Goal: Task Accomplishment & Management: Manage account settings

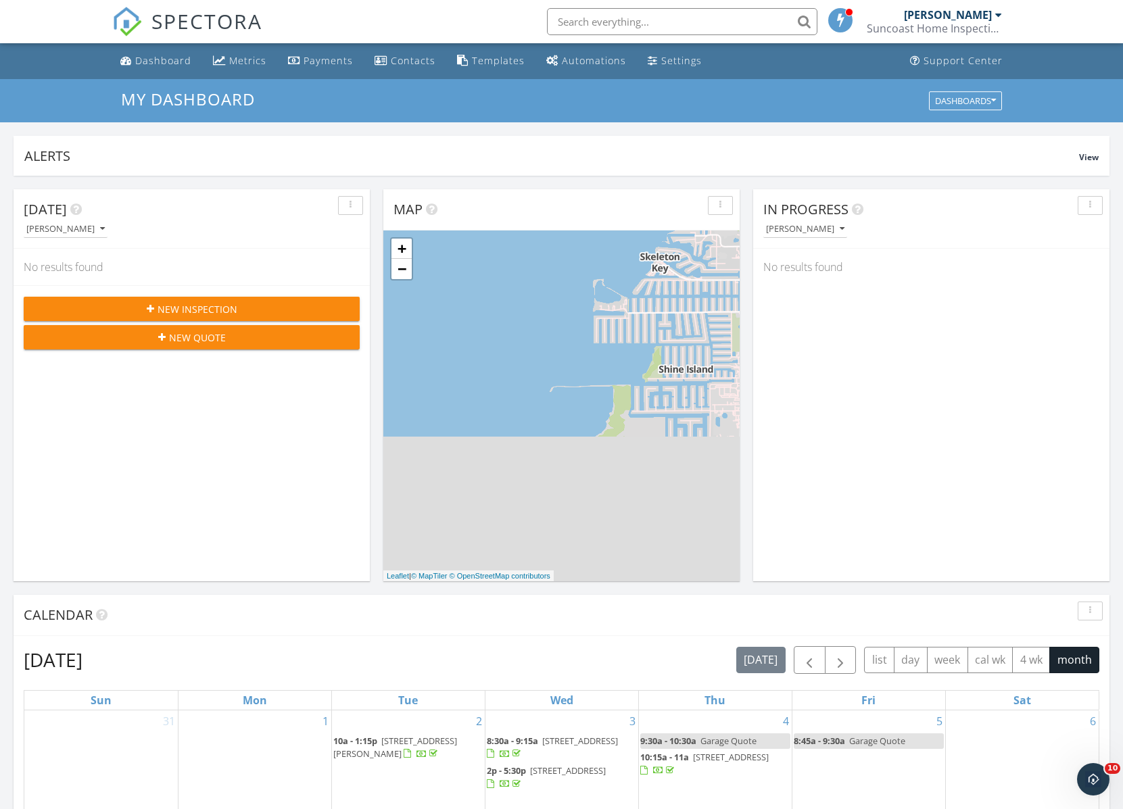
click at [587, 22] on input "text" at bounding box center [682, 21] width 270 height 27
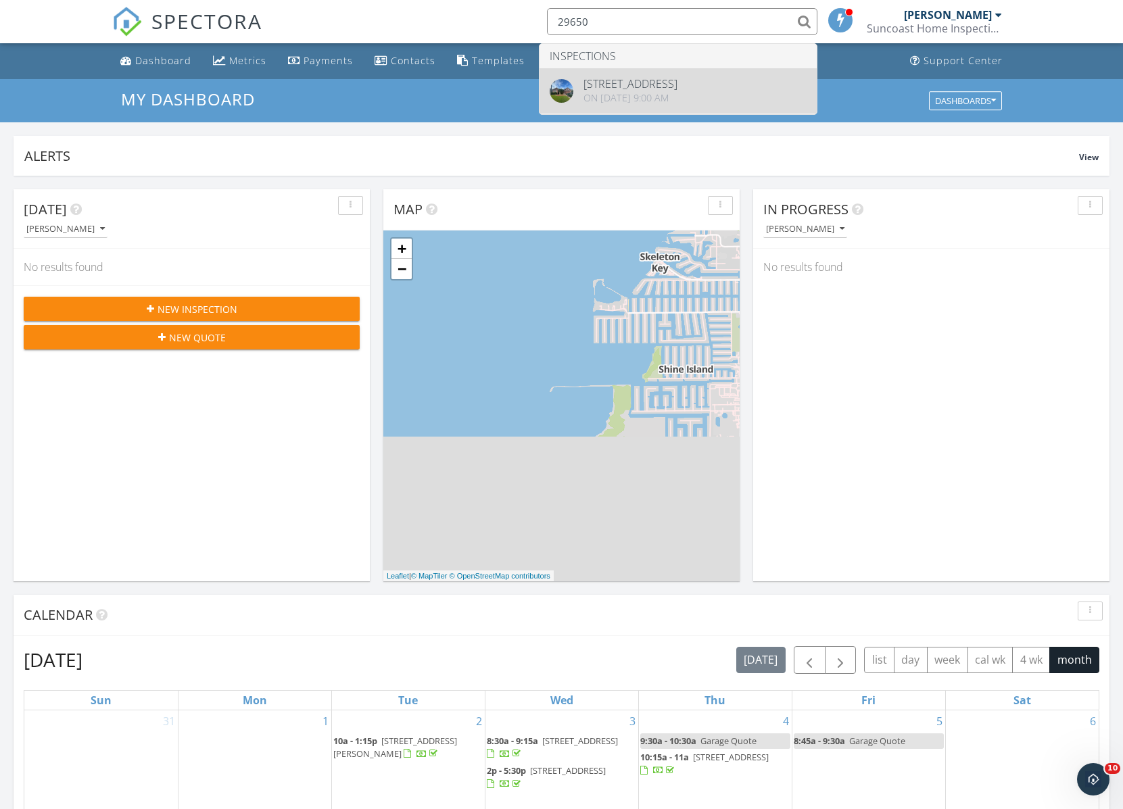
type input "29650"
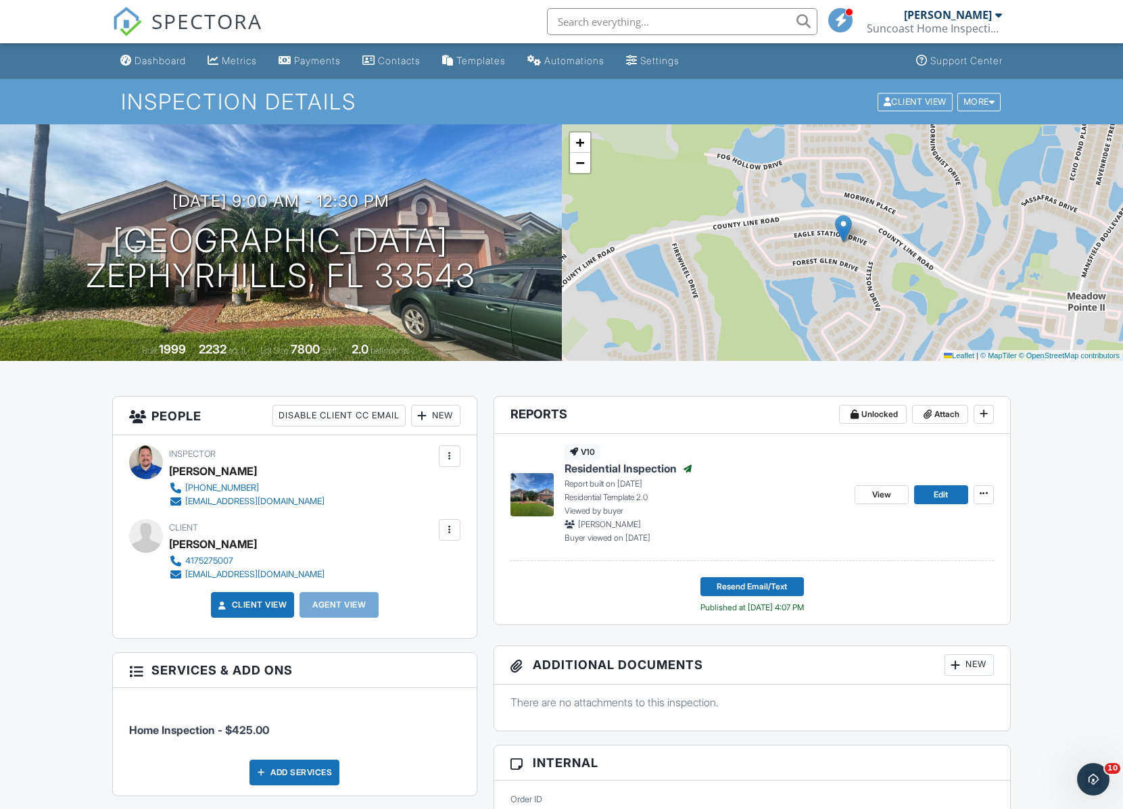
click at [868, 493] on link "View" at bounding box center [881, 494] width 54 height 19
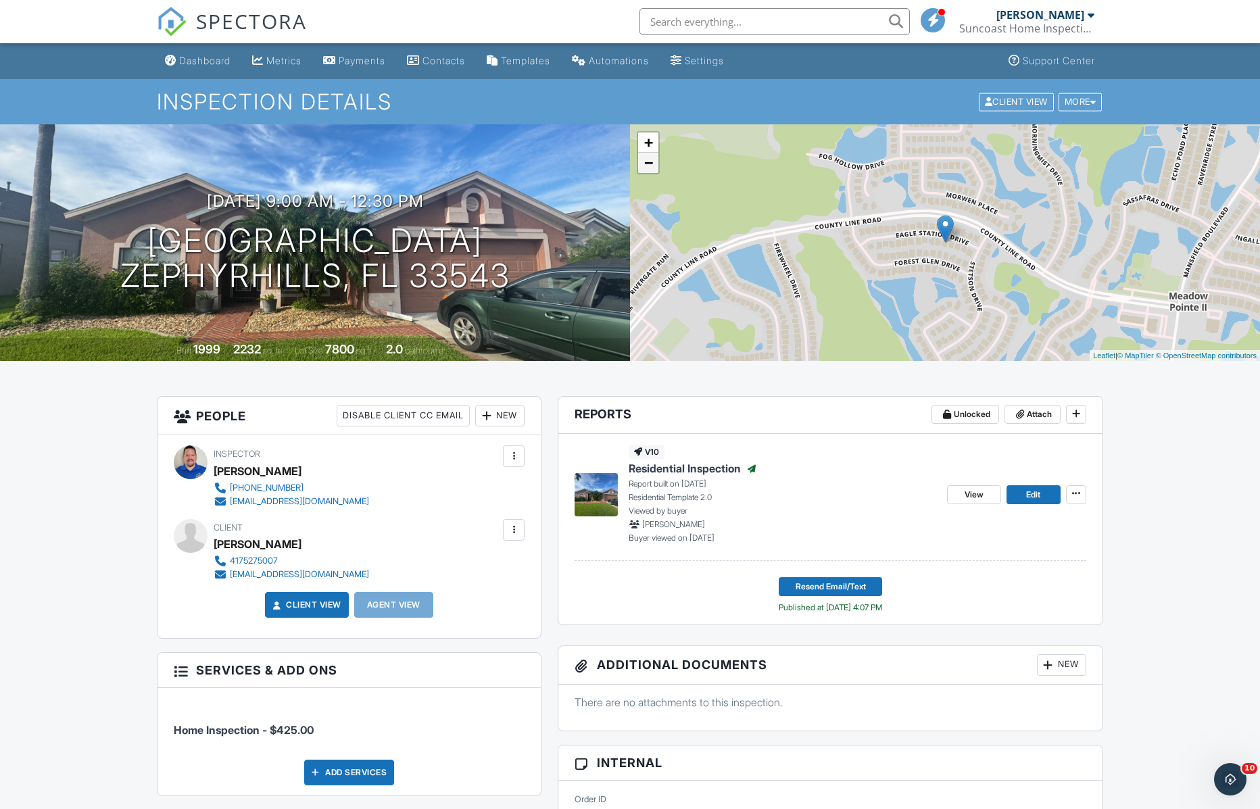
click at [641, 165] on link "−" at bounding box center [648, 163] width 20 height 20
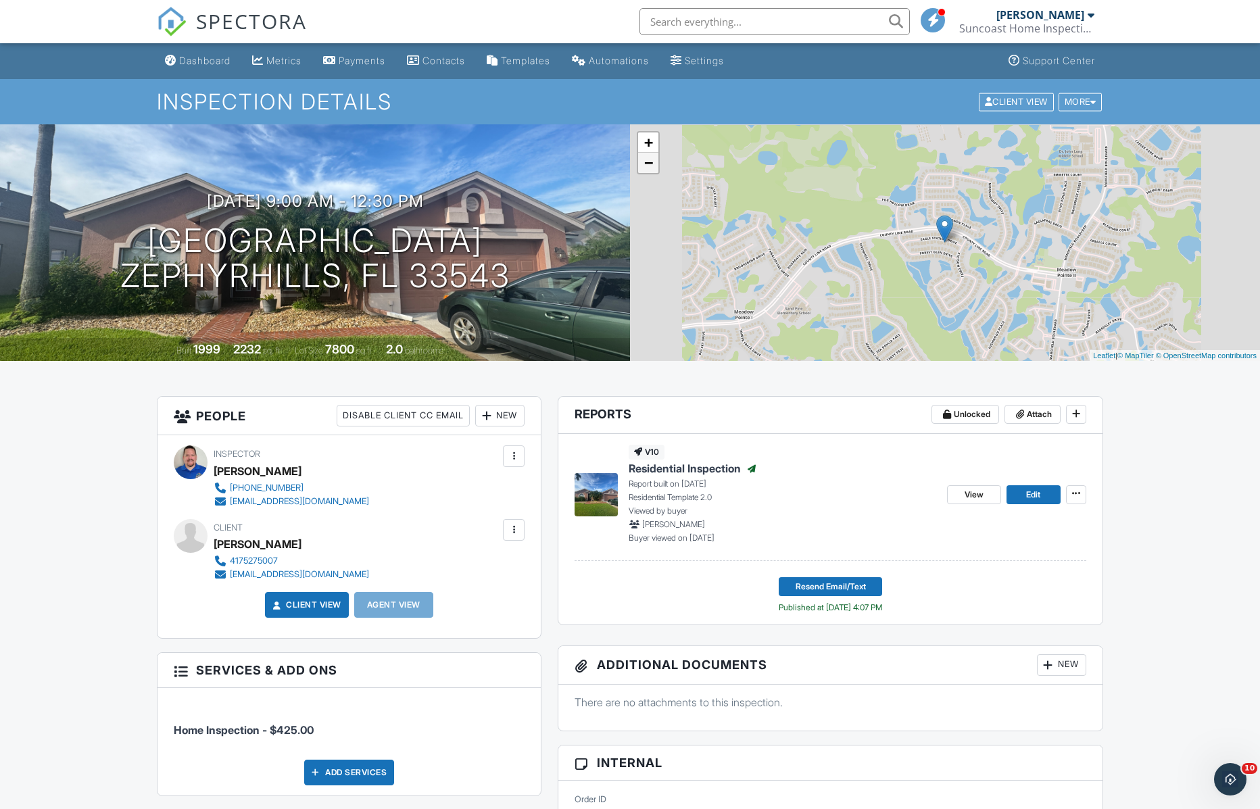
click at [641, 165] on link "−" at bounding box center [648, 163] width 20 height 20
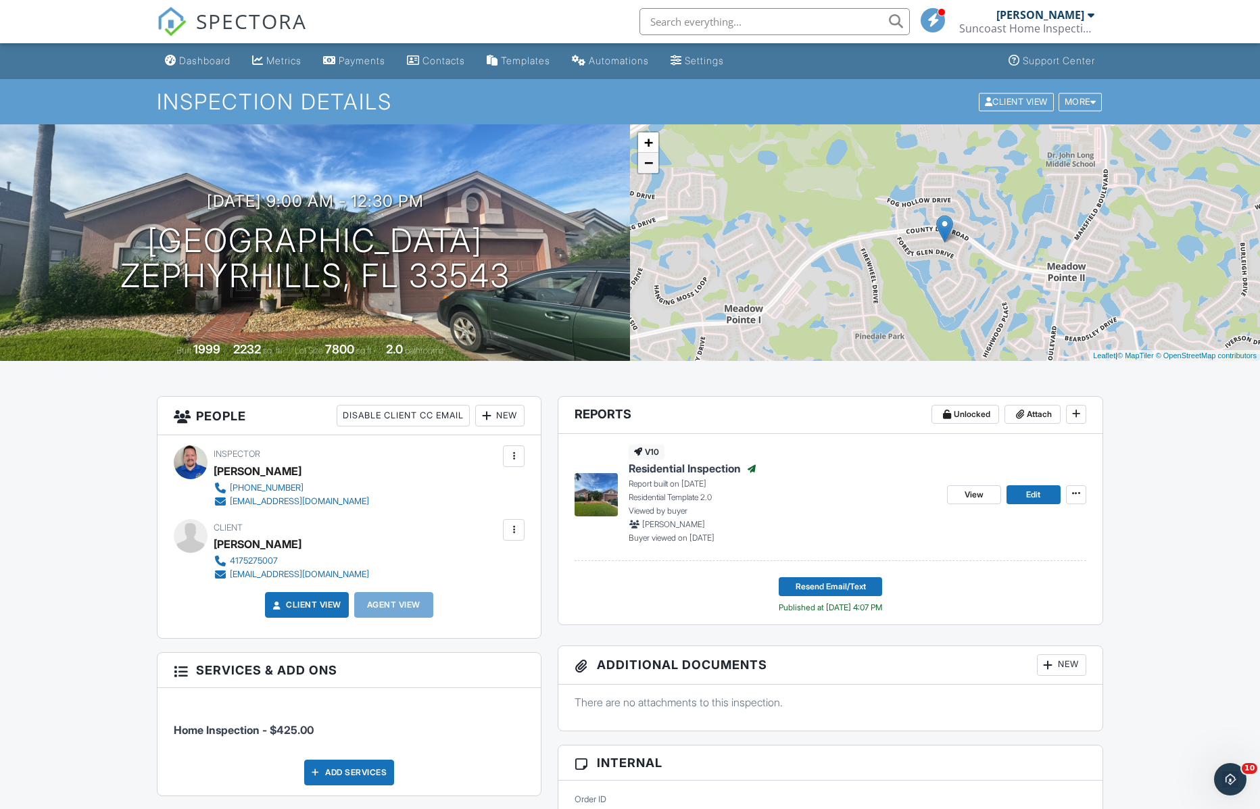
click at [641, 165] on link "−" at bounding box center [648, 163] width 20 height 20
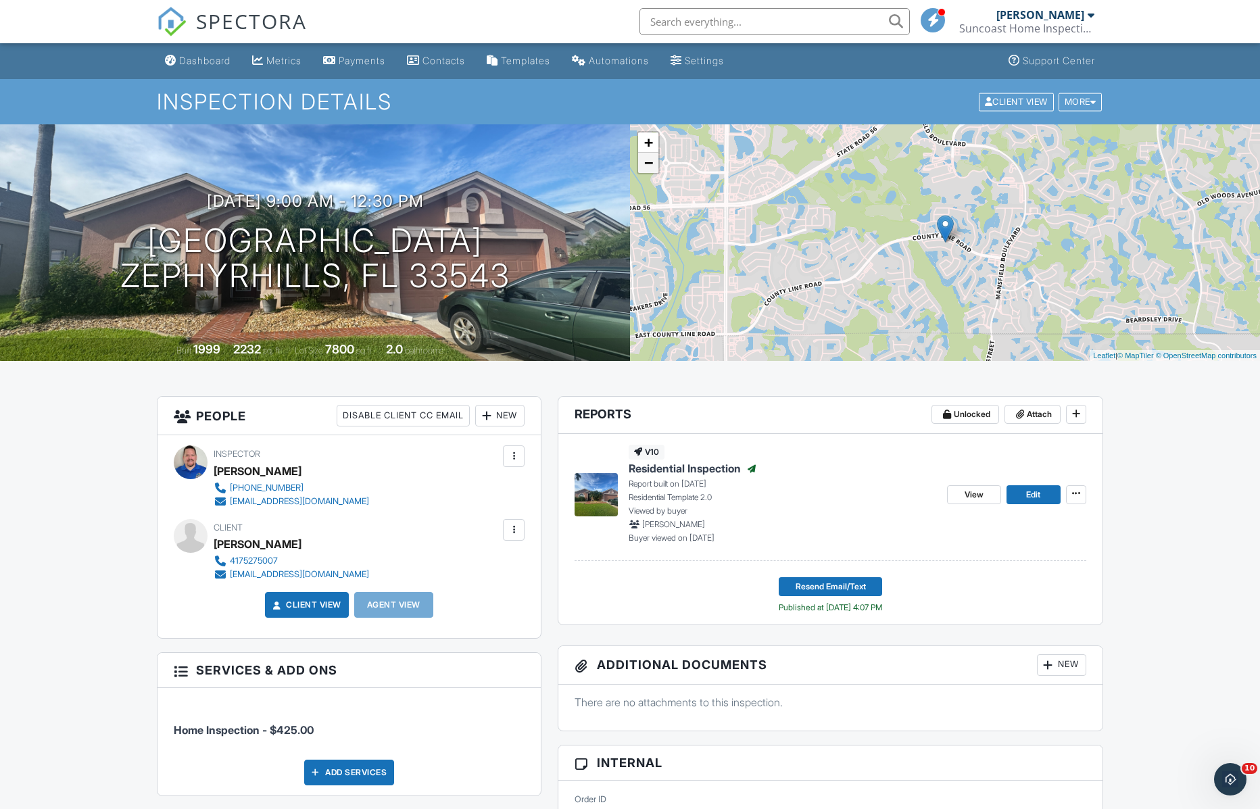
click at [641, 165] on link "−" at bounding box center [648, 163] width 20 height 20
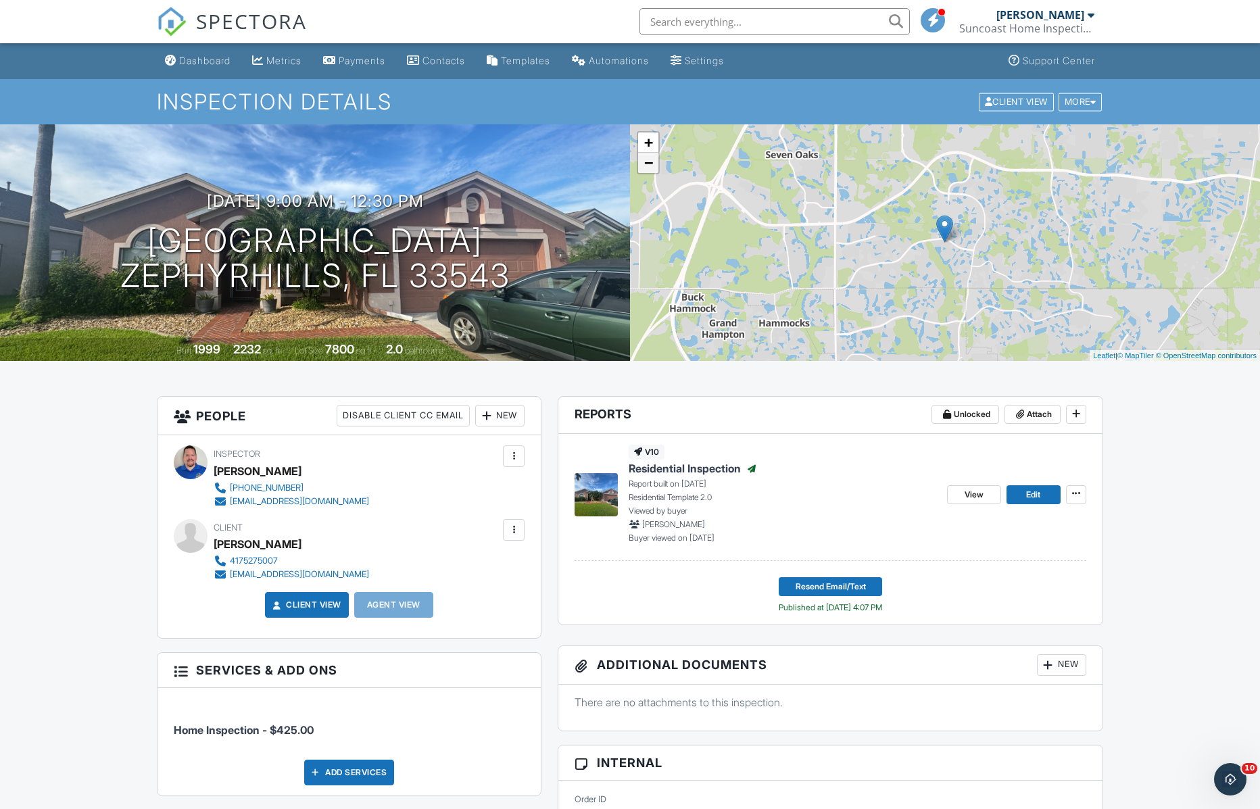
click at [641, 165] on link "−" at bounding box center [648, 163] width 20 height 20
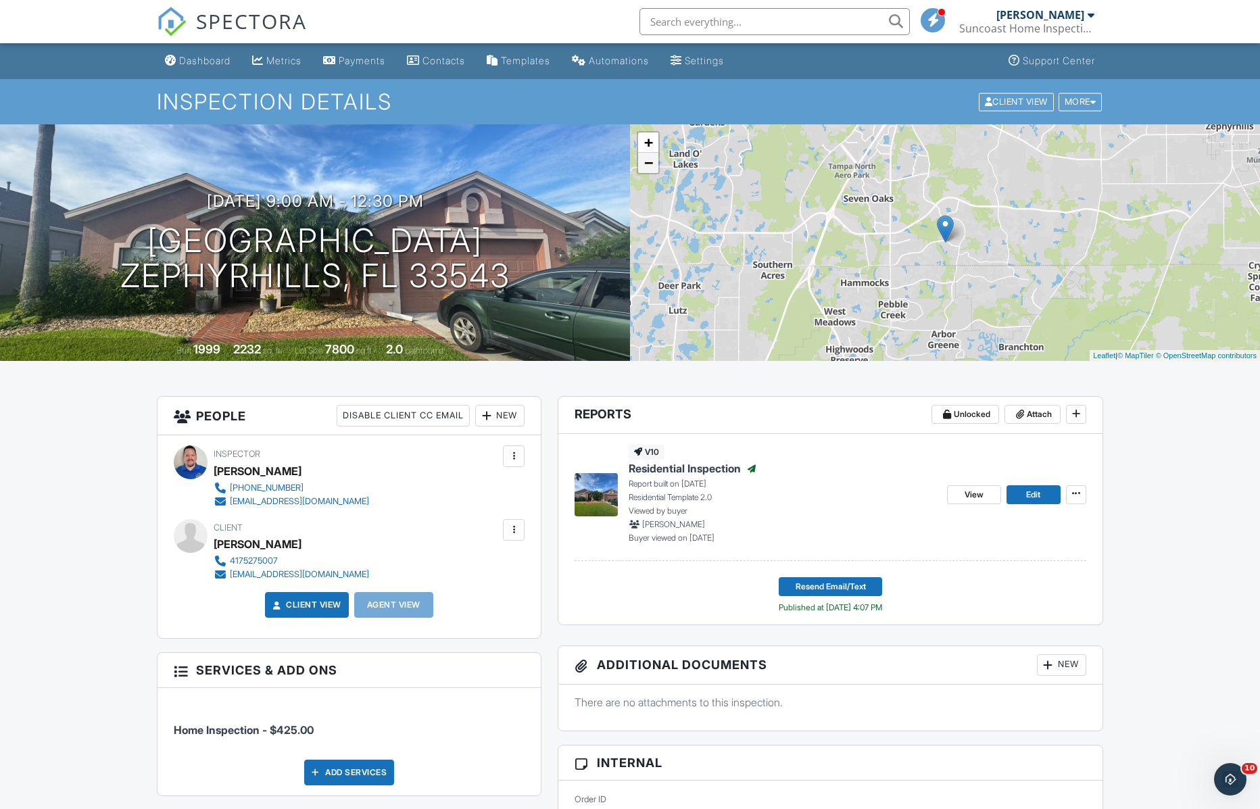
click at [641, 165] on link "−" at bounding box center [648, 163] width 20 height 20
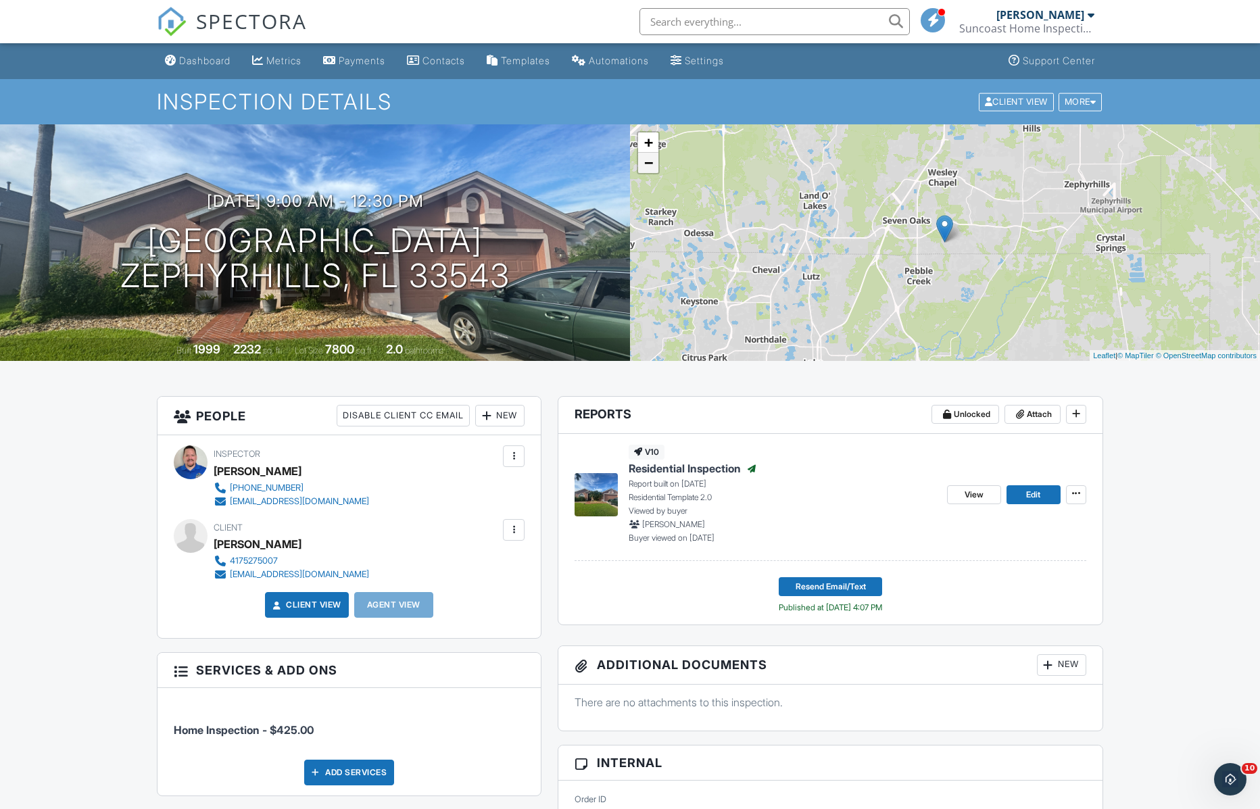
click at [641, 165] on link "−" at bounding box center [648, 163] width 20 height 20
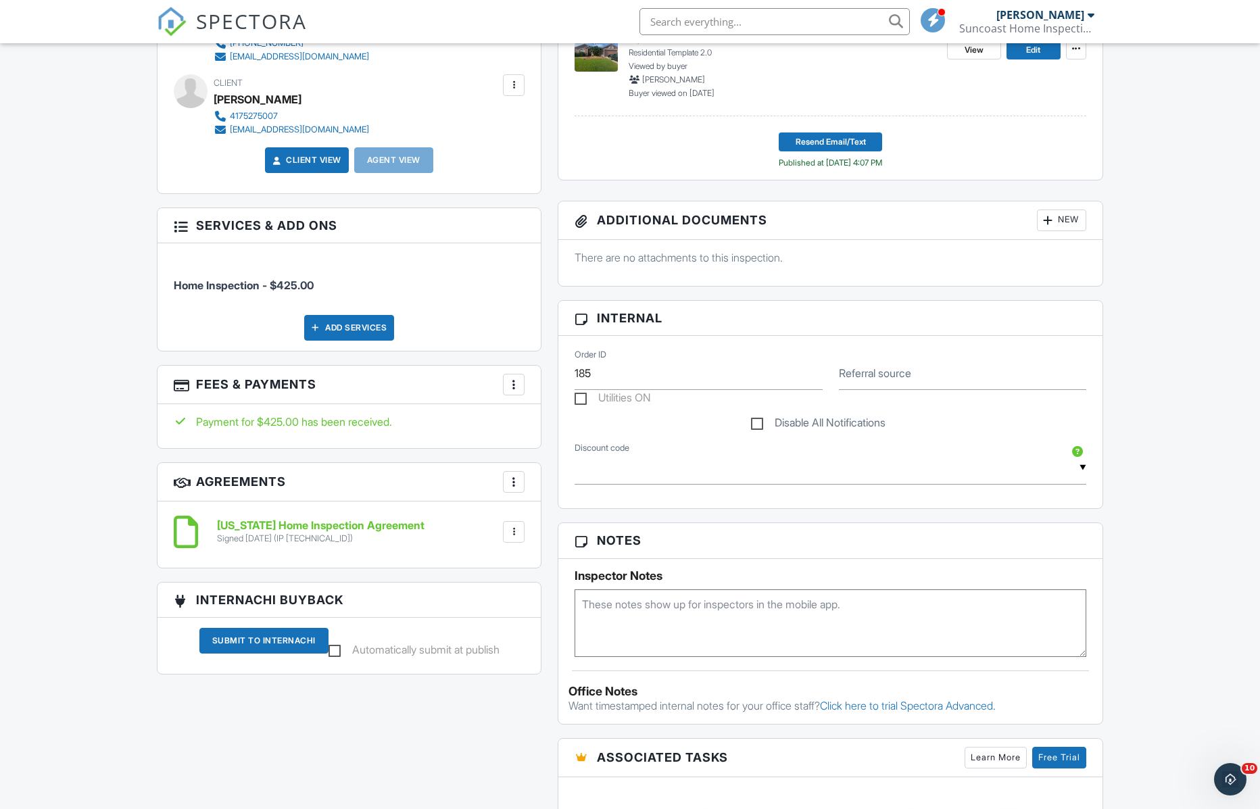
scroll to position [454, 0]
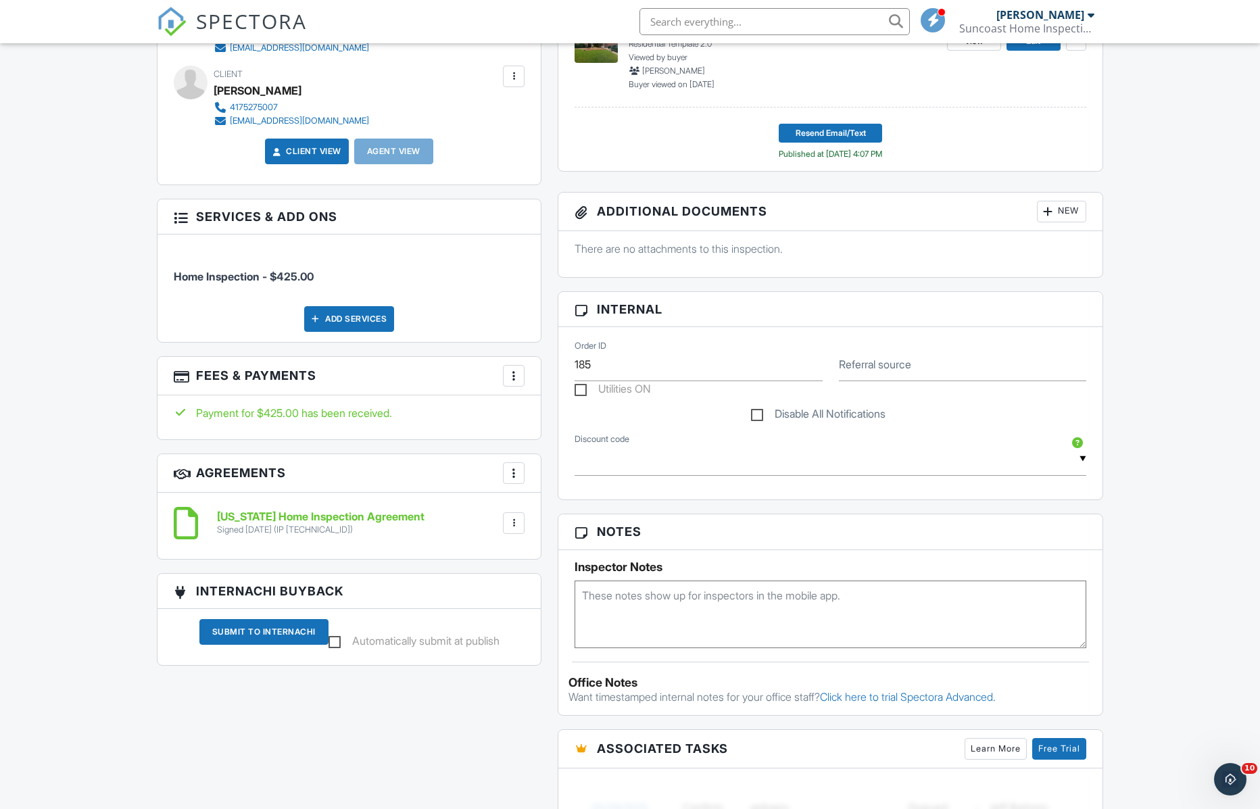
click at [616, 598] on textarea at bounding box center [831, 615] width 512 height 68
click at [580, 591] on textarea "1982" at bounding box center [831, 615] width 512 height 68
type textarea "Combo: 1982"
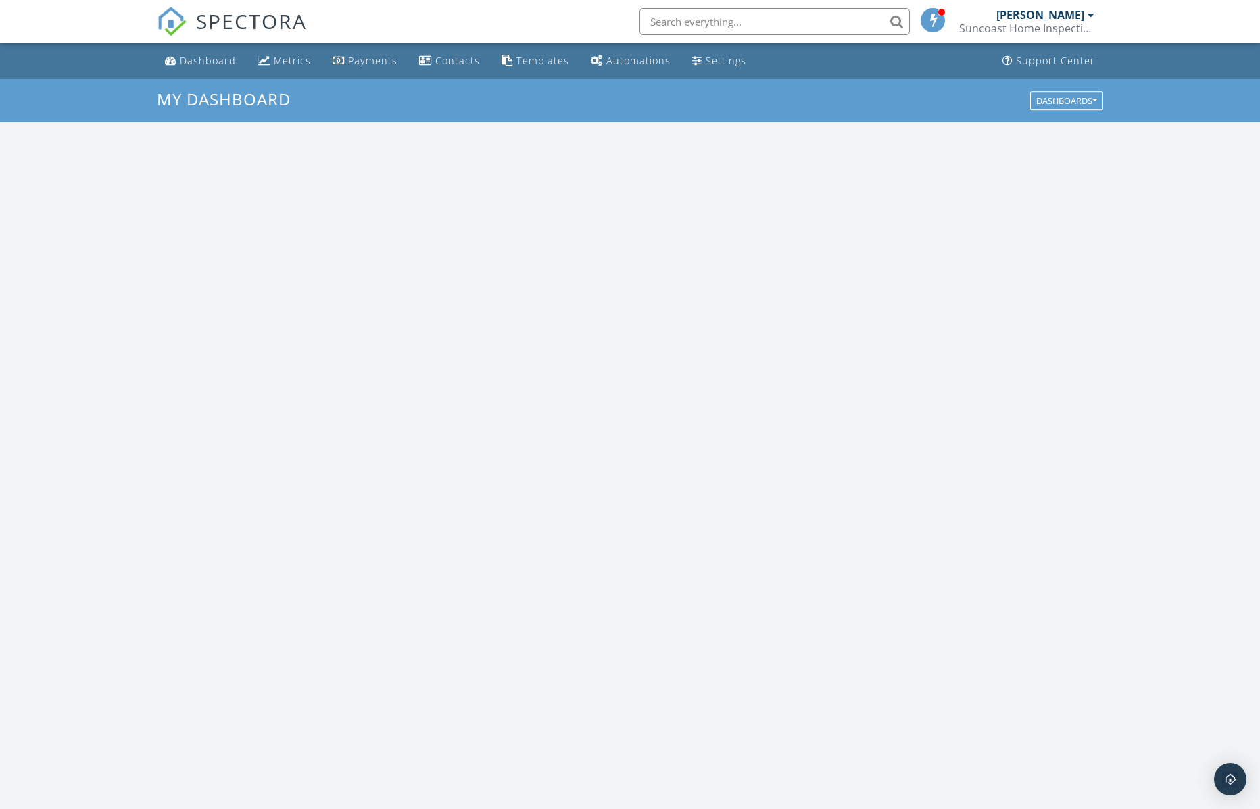
scroll to position [1251, 1281]
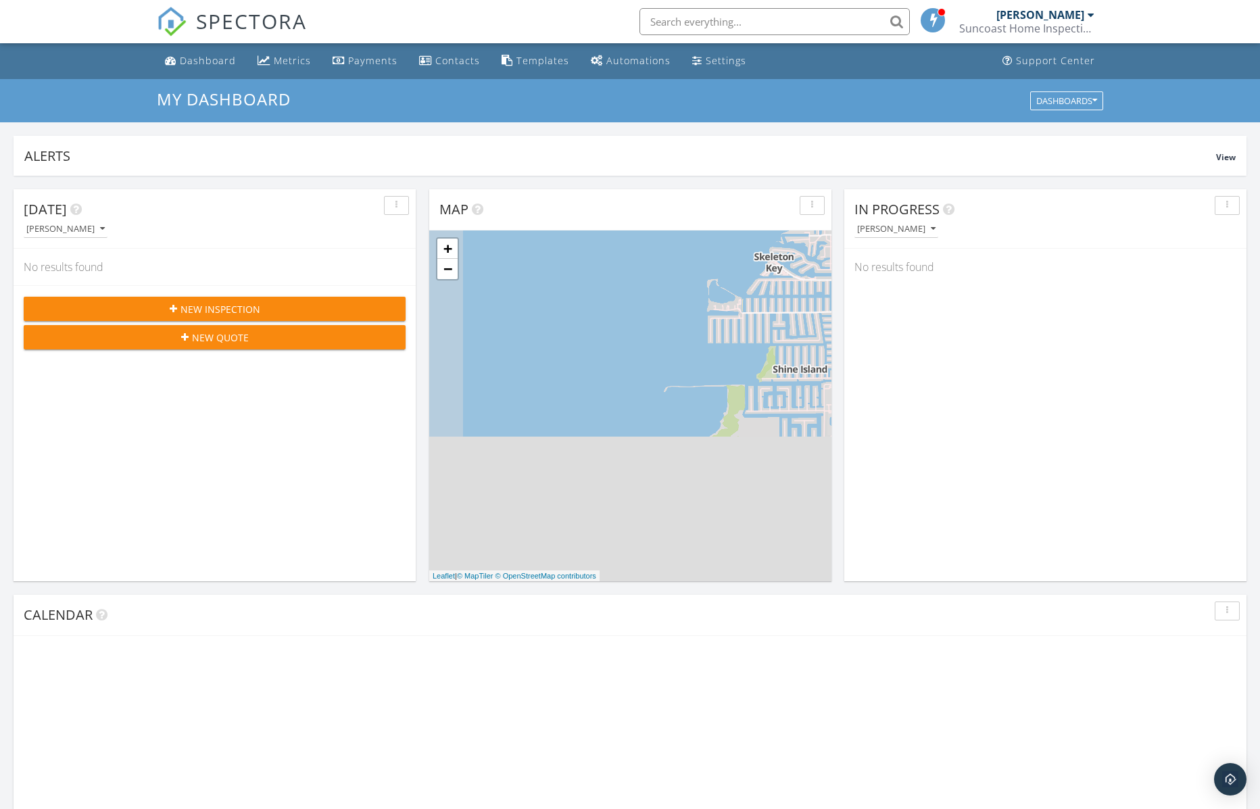
click at [666, 22] on input "text" at bounding box center [774, 21] width 270 height 27
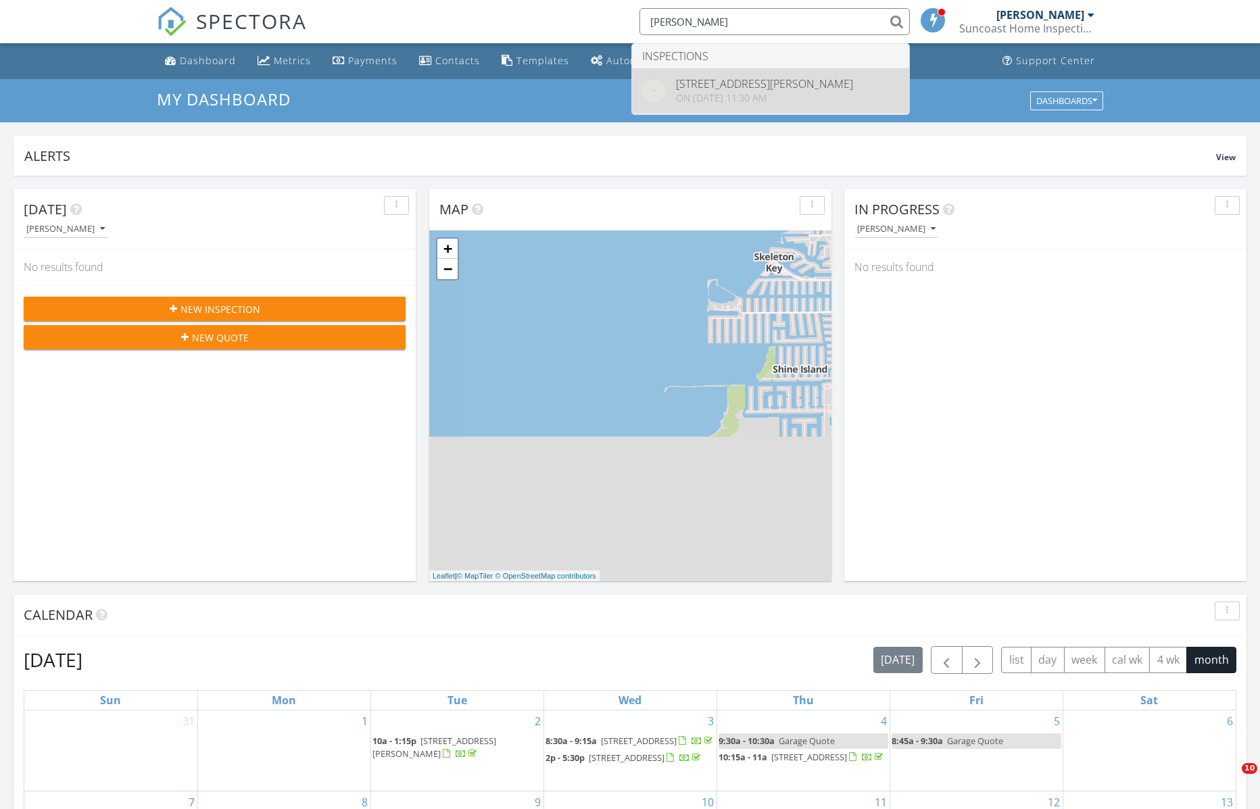
type input "Campbell"
